Goal: Transaction & Acquisition: Purchase product/service

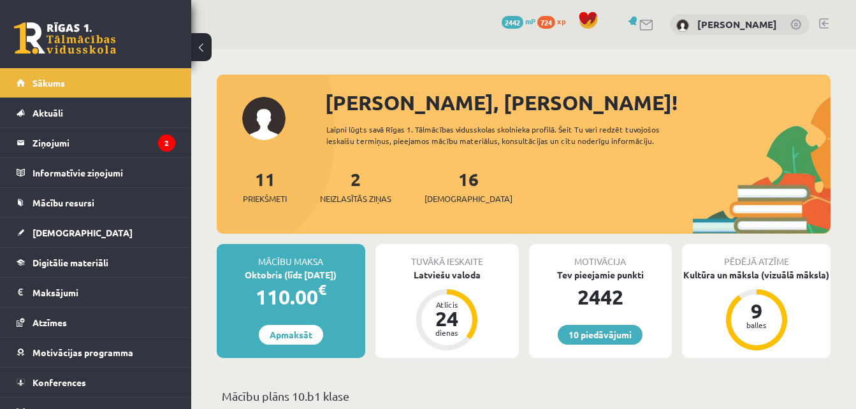
scroll to position [64, 0]
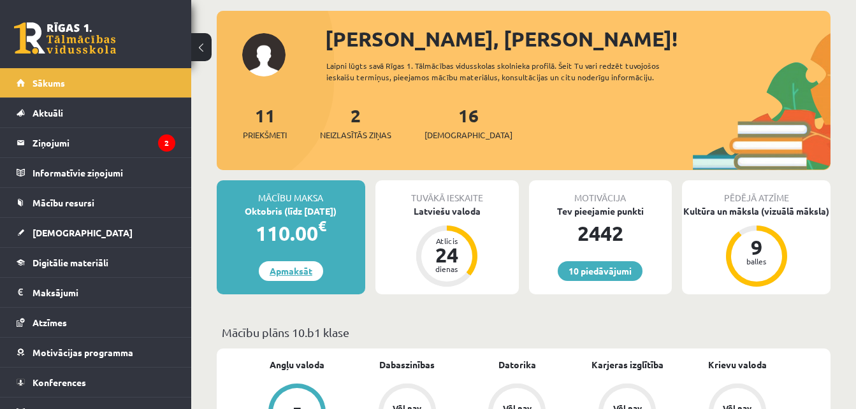
click at [284, 274] on link "Apmaksāt" at bounding box center [291, 271] width 64 height 20
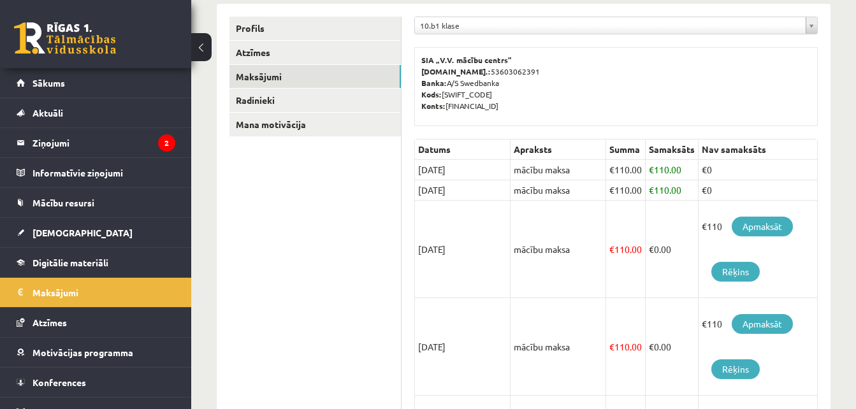
scroll to position [191, 0]
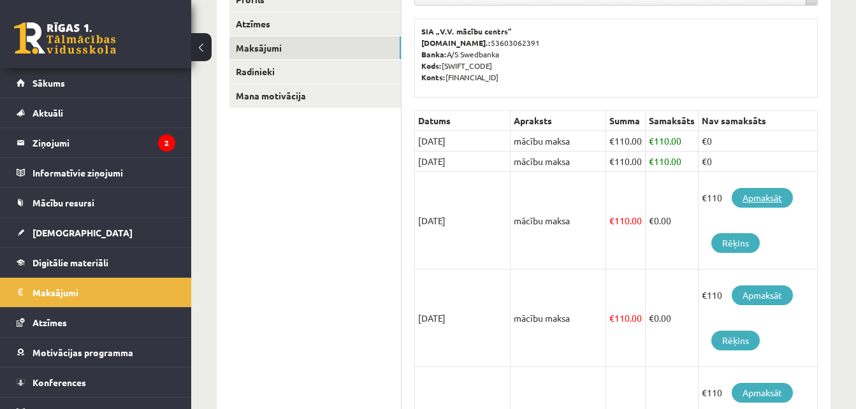
click at [754, 200] on link "Apmaksāt" at bounding box center [762, 198] width 61 height 20
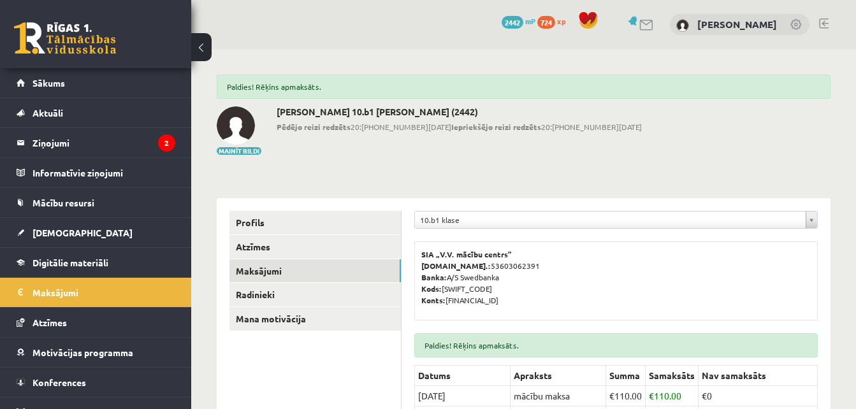
click at [823, 23] on link at bounding box center [824, 23] width 10 height 10
